Goal: Navigation & Orientation: Find specific page/section

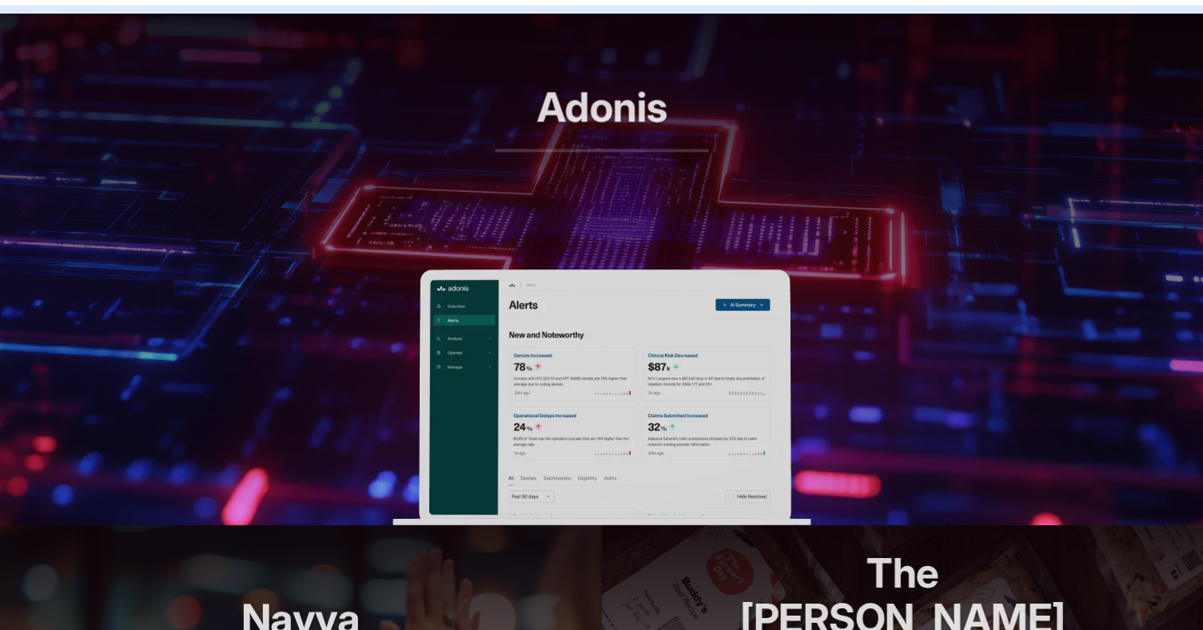
scroll to position [665, 0]
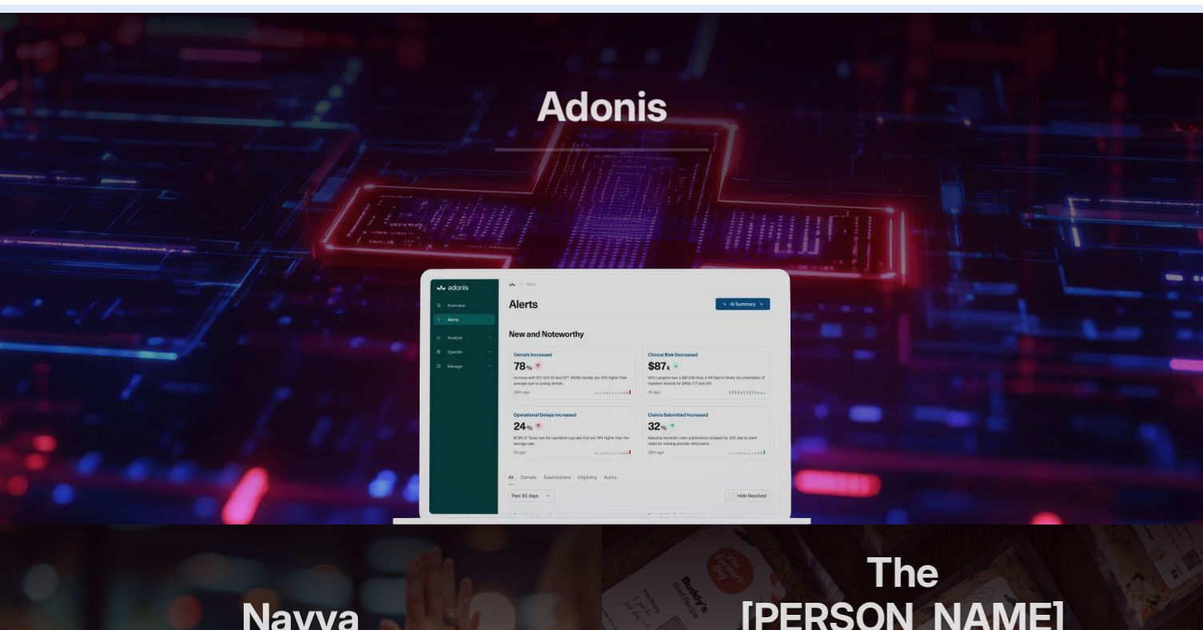
click at [586, 387] on img at bounding box center [602, 397] width 418 height 256
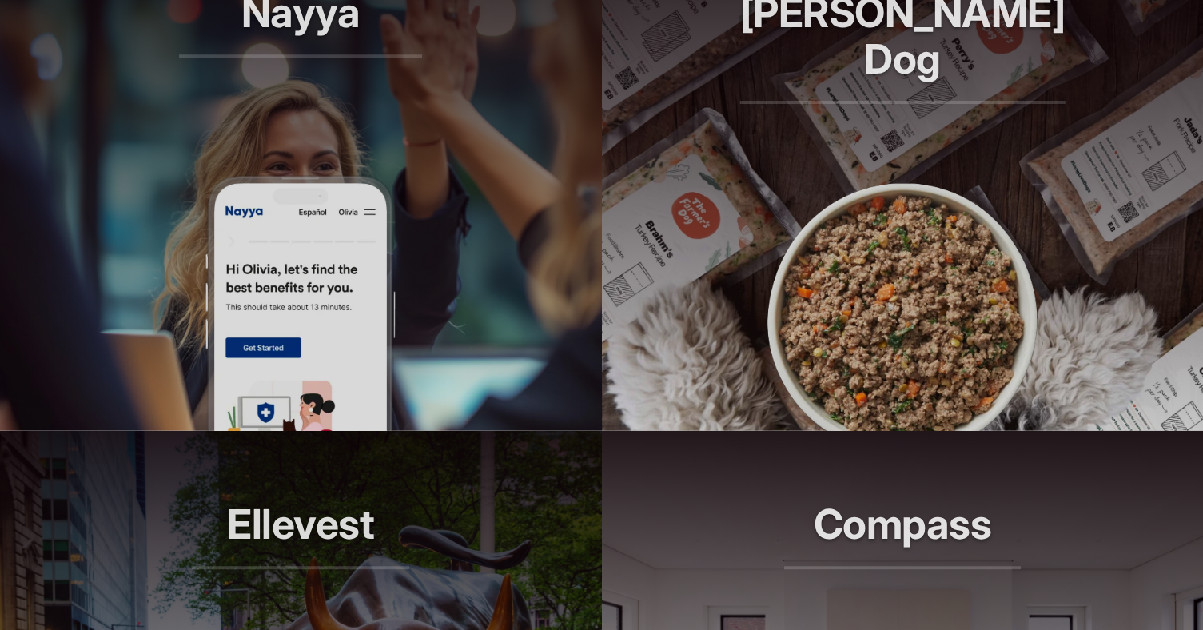
scroll to position [1267, 0]
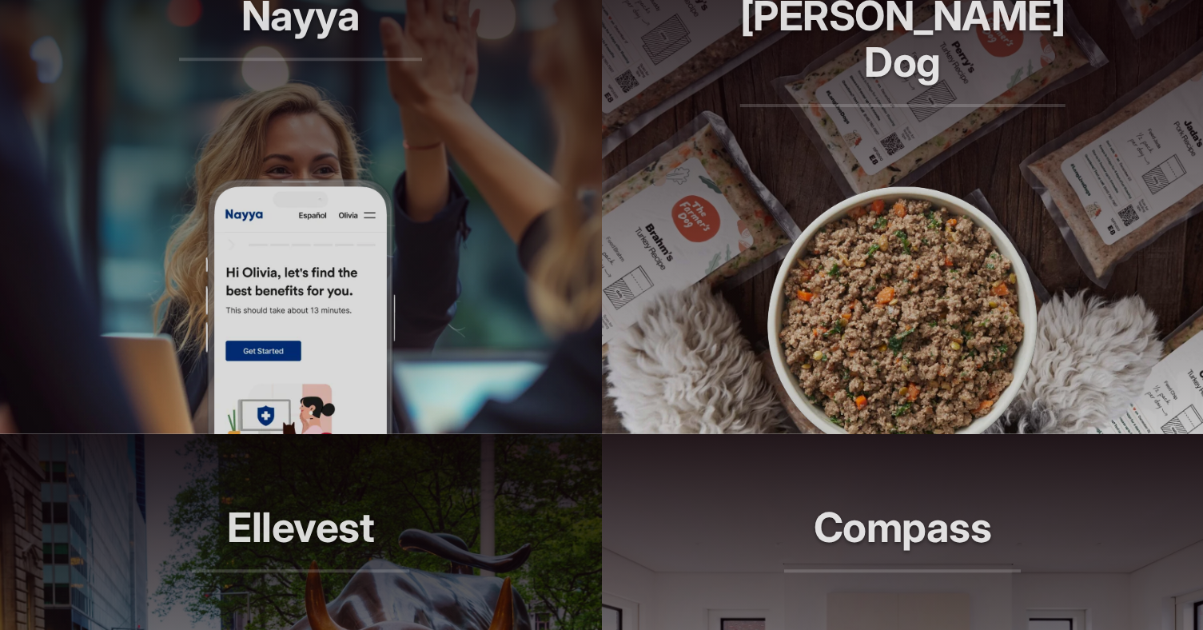
click at [355, 281] on img at bounding box center [301, 306] width 192 height 256
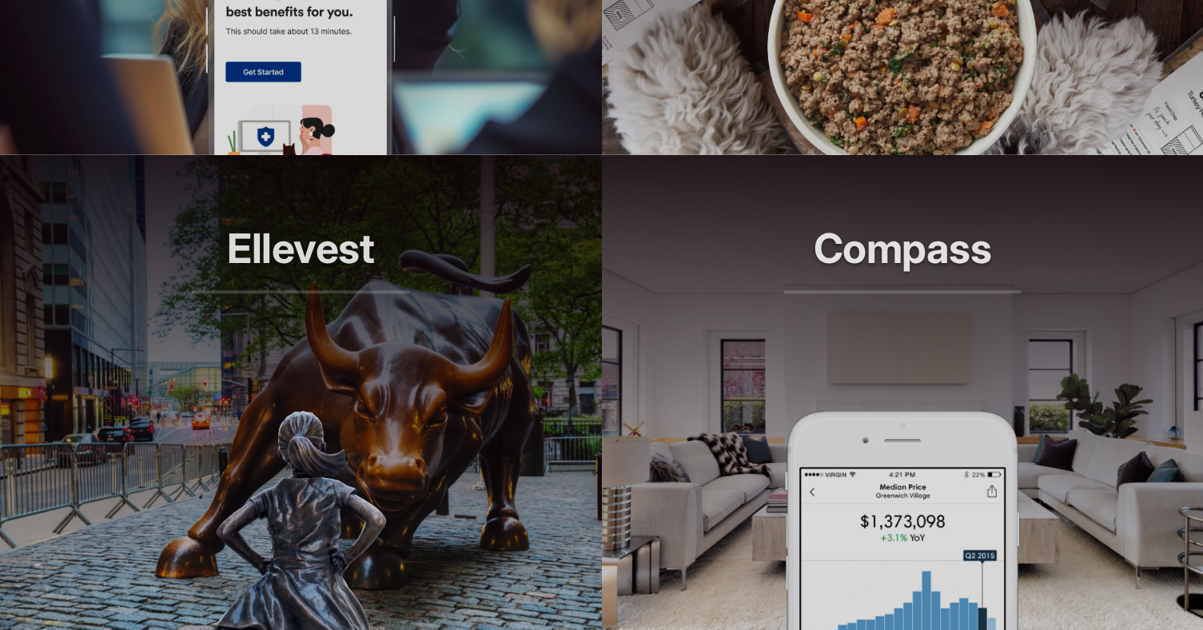
scroll to position [1657, 0]
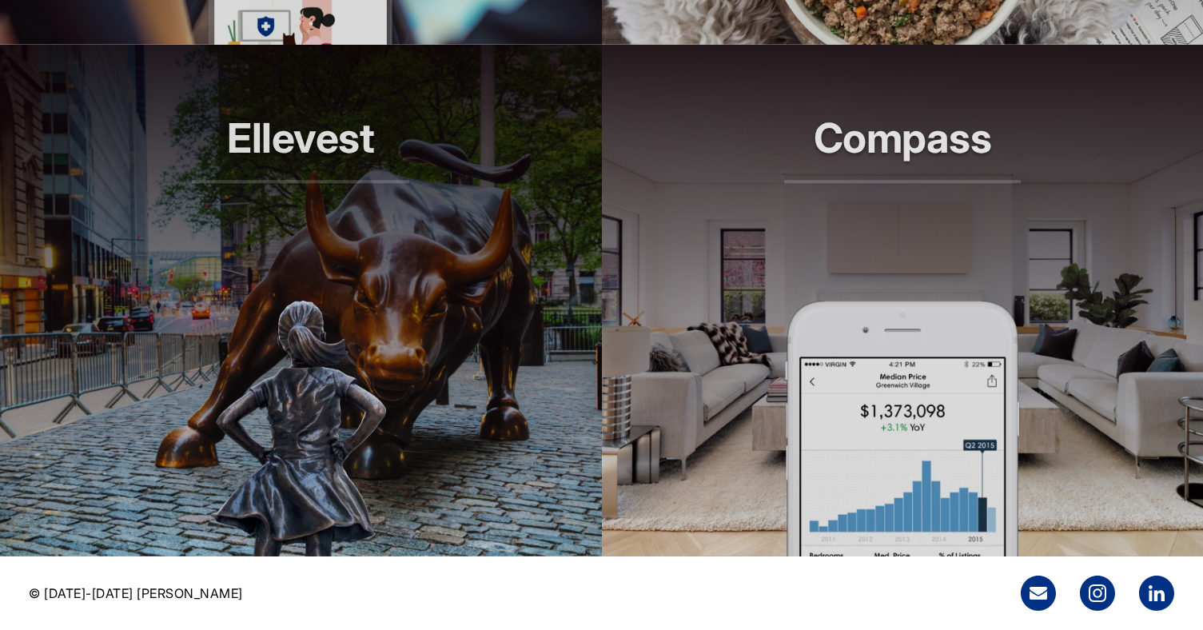
click at [797, 291] on header "Compass Smarter tools for modern agents" at bounding box center [903, 173] width 602 height 256
click at [900, 288] on header "Compass Smarter tools for modern agents" at bounding box center [903, 173] width 602 height 256
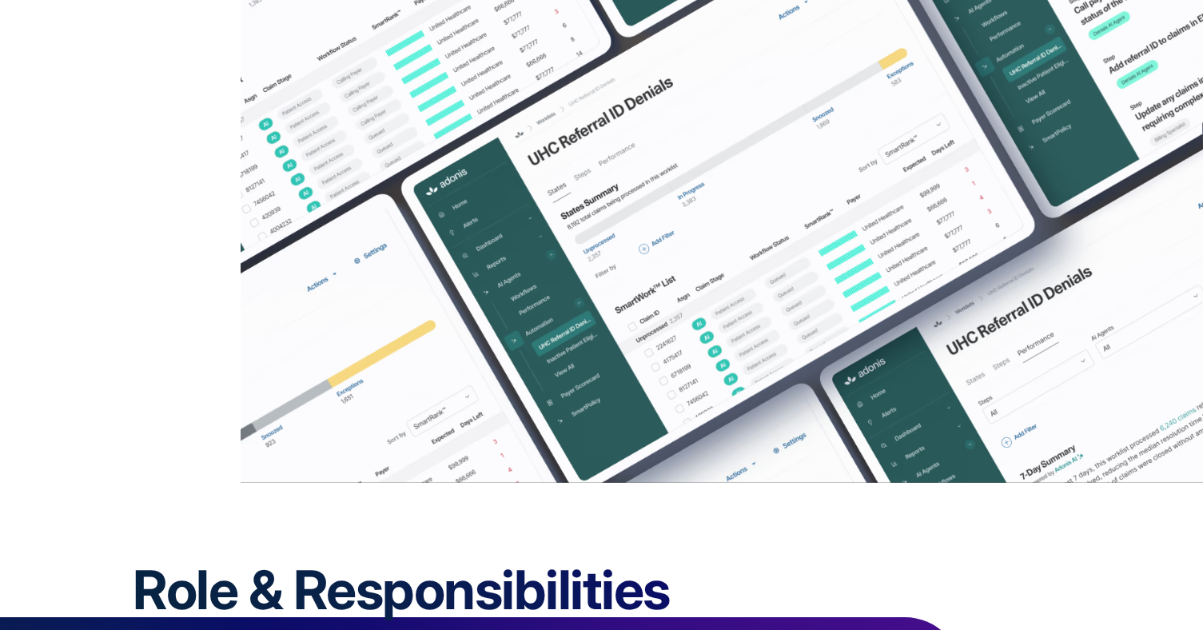
scroll to position [1779, 0]
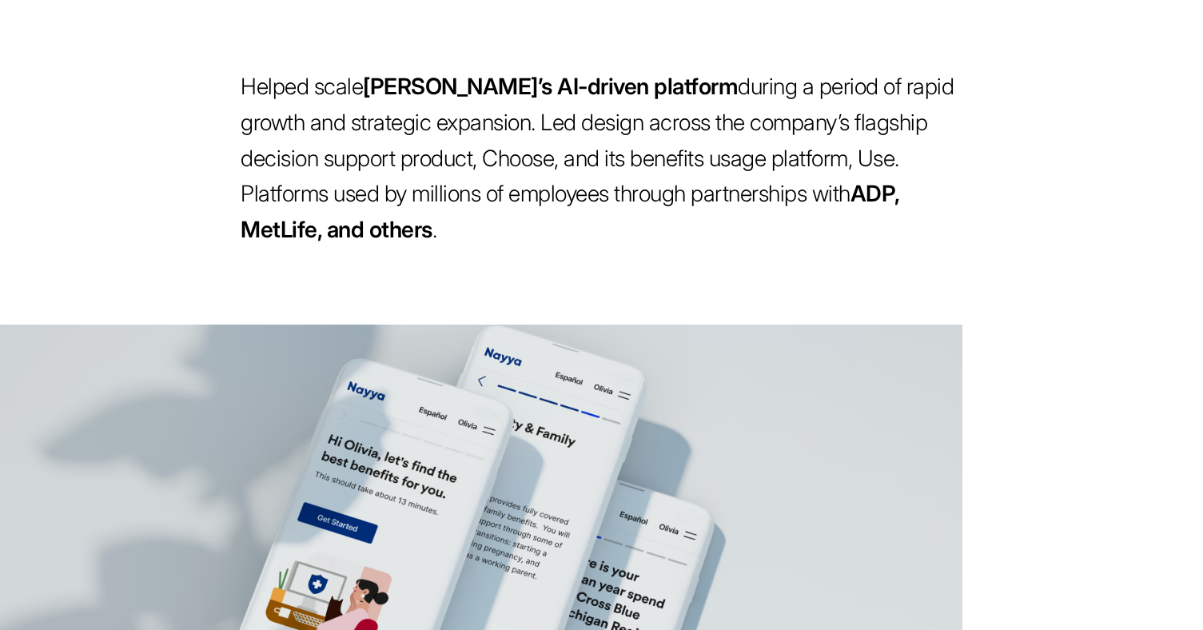
scroll to position [629, 0]
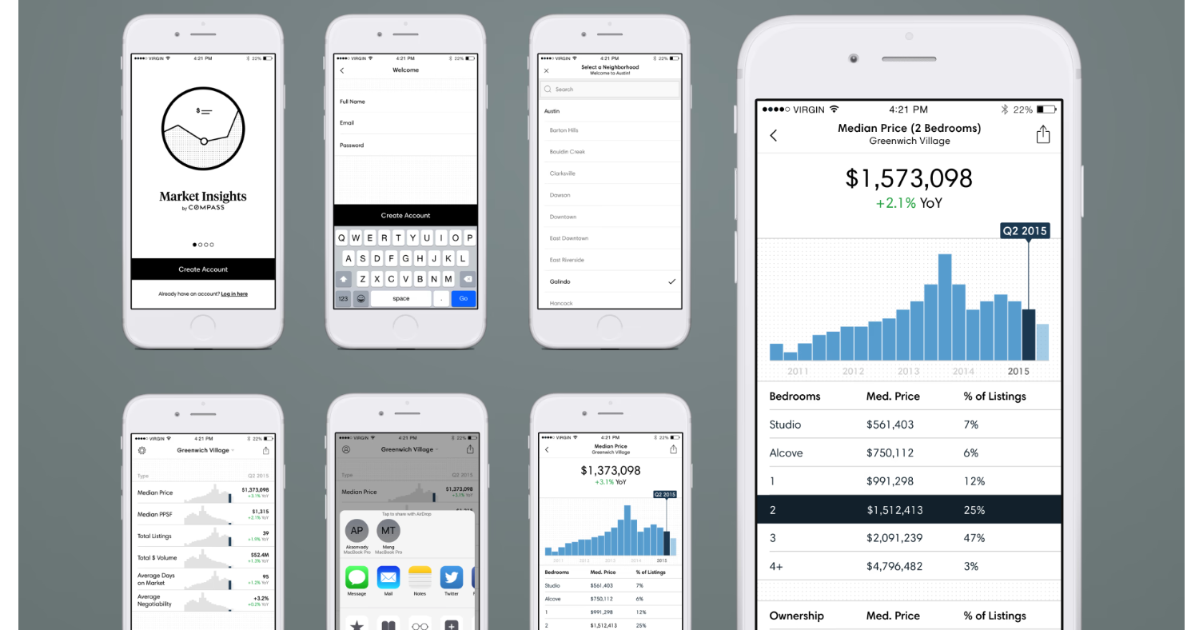
scroll to position [1639, 0]
